Goal: Check status: Check status

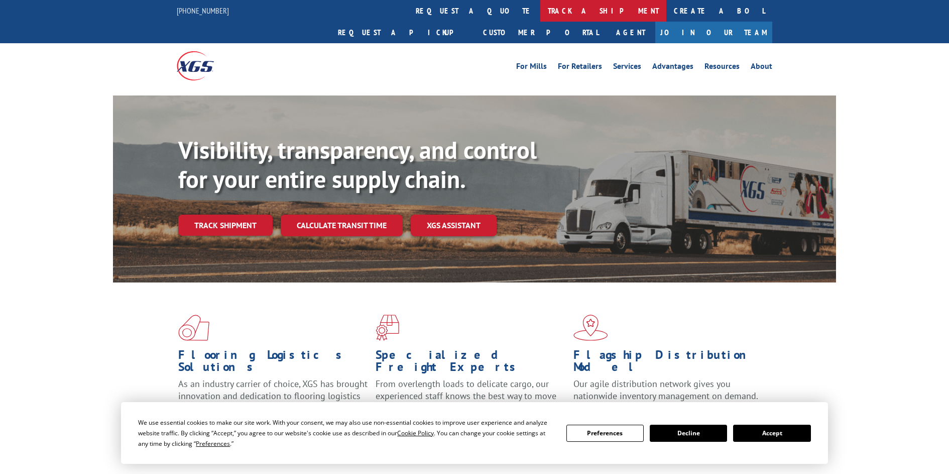
click at [540, 11] on link "track a shipment" at bounding box center [603, 11] width 126 height 22
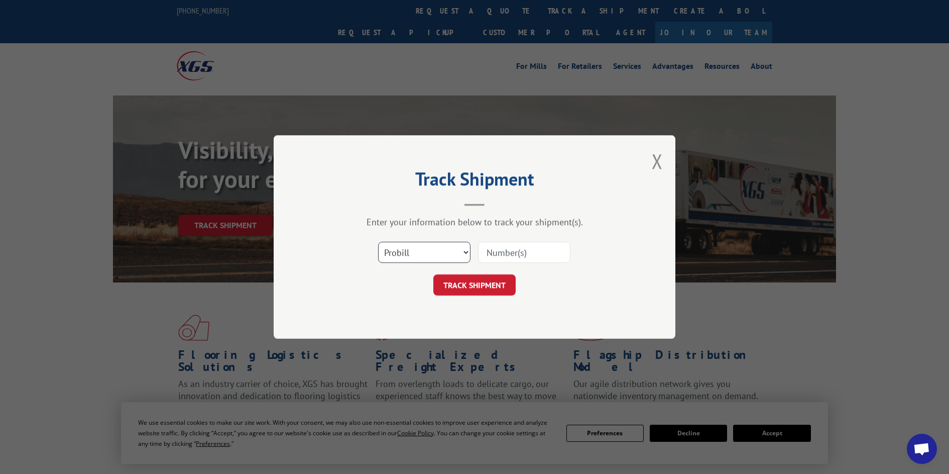
click at [411, 255] on select "Select category... Probill BOL PO" at bounding box center [424, 252] width 92 height 21
select select "po"
click at [378, 242] on select "Select category... Probill BOL PO" at bounding box center [424, 252] width 92 height 21
click at [509, 255] on input at bounding box center [524, 252] width 92 height 21
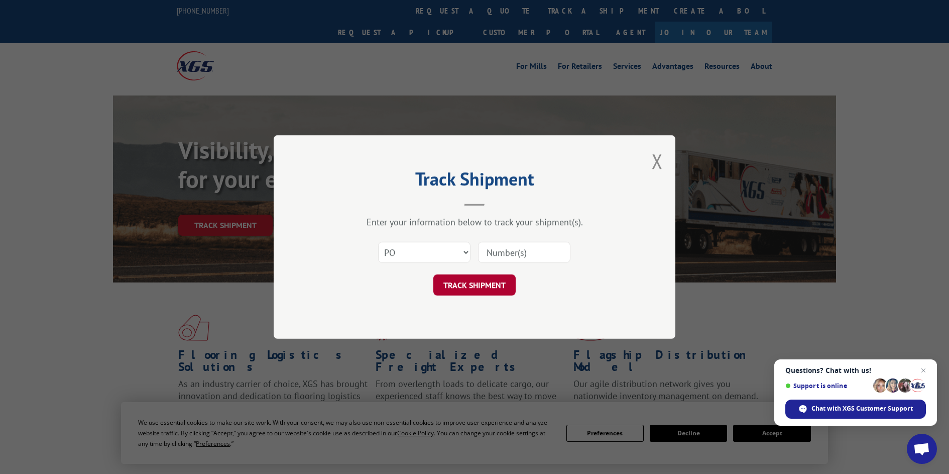
paste input "14530348"
type input "14530348"
click at [468, 280] on button "TRACK SHIPMENT" at bounding box center [474, 284] width 82 height 21
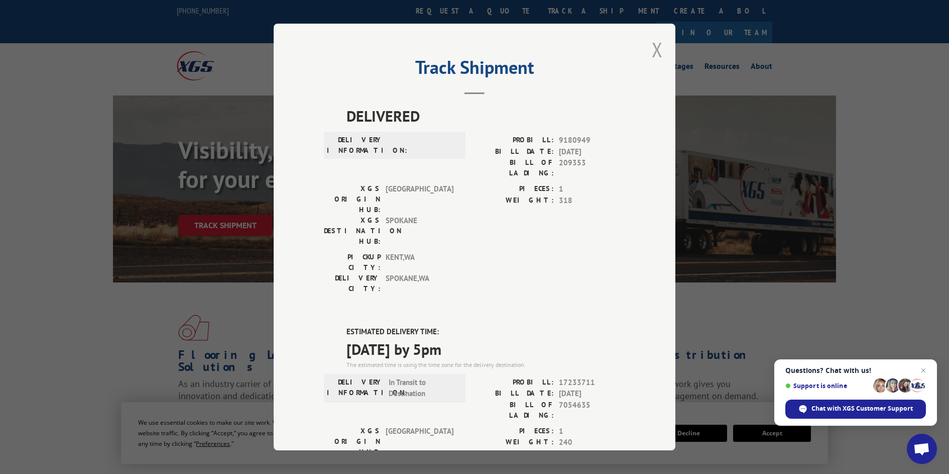
click at [652, 44] on button "Close modal" at bounding box center [657, 49] width 11 height 27
